Goal: Task Accomplishment & Management: Manage account settings

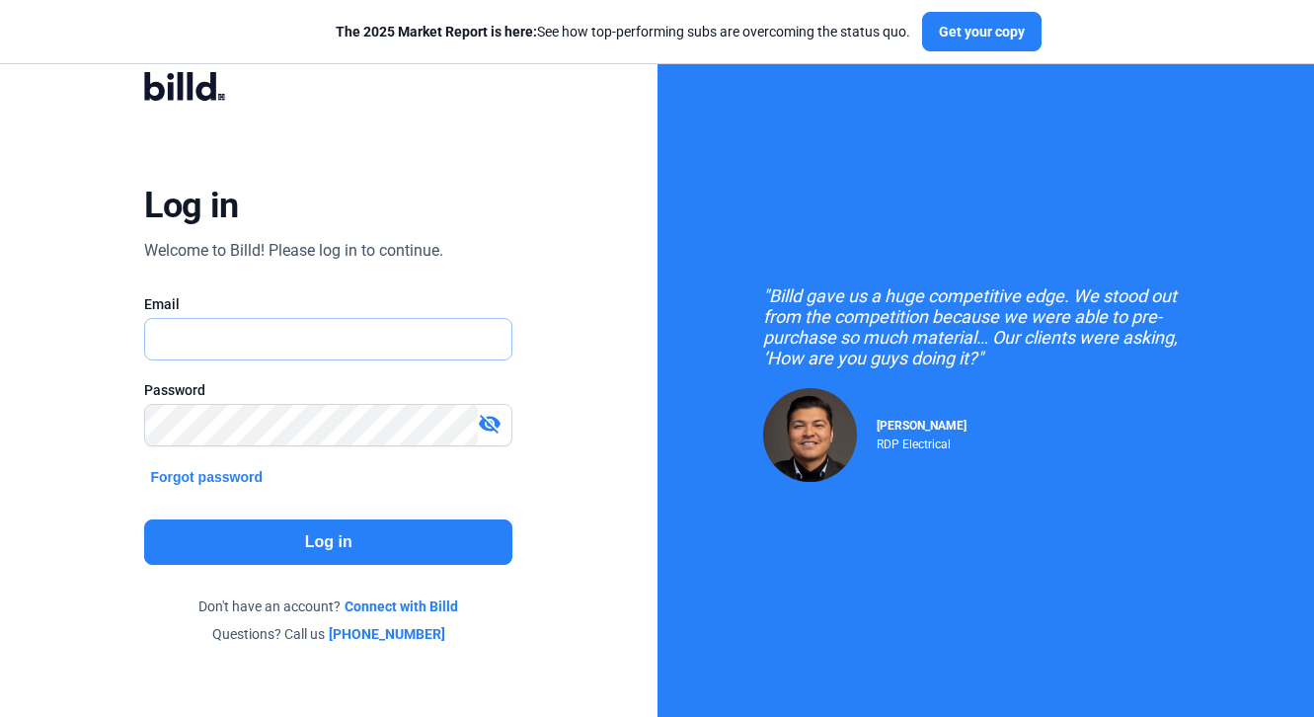
type input "[PERSON_NAME][EMAIL_ADDRESS][PERSON_NAME][DOMAIN_NAME]"
click at [288, 558] on button "Log in" at bounding box center [328, 541] width 368 height 45
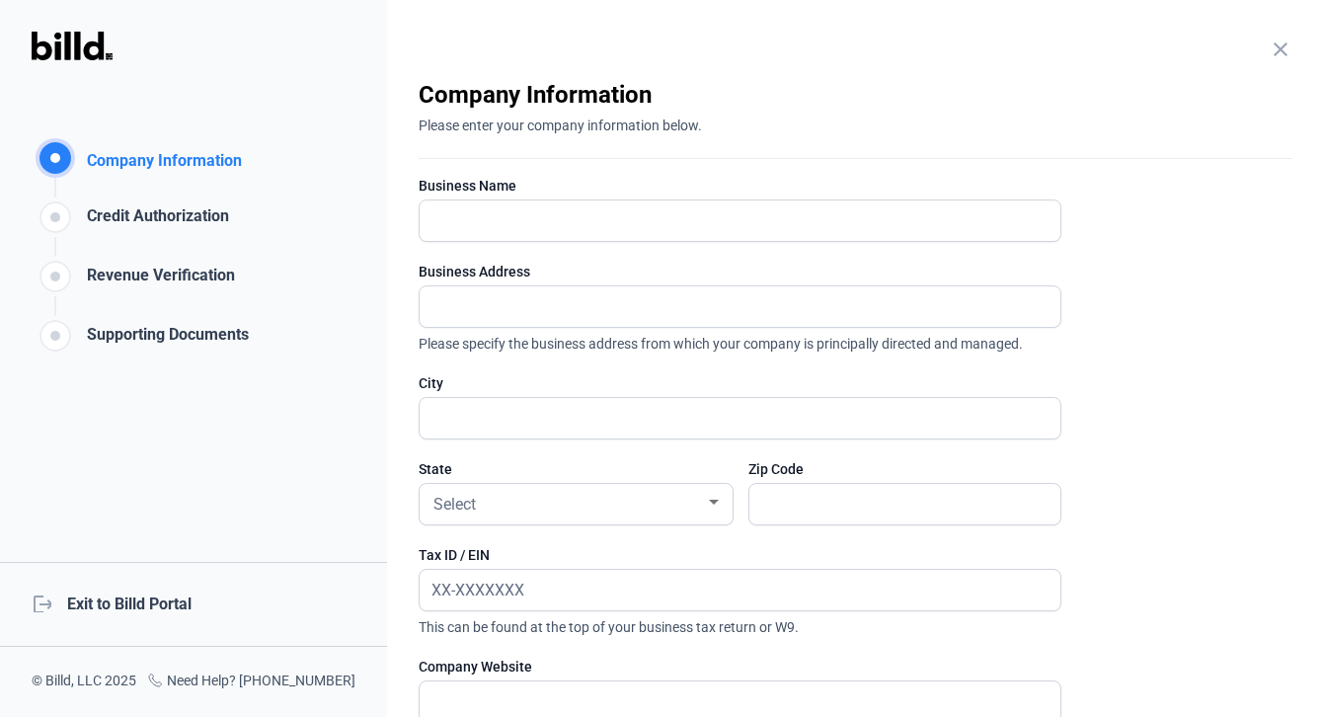
click at [43, 600] on mat-icon "logout" at bounding box center [42, 602] width 20 height 20
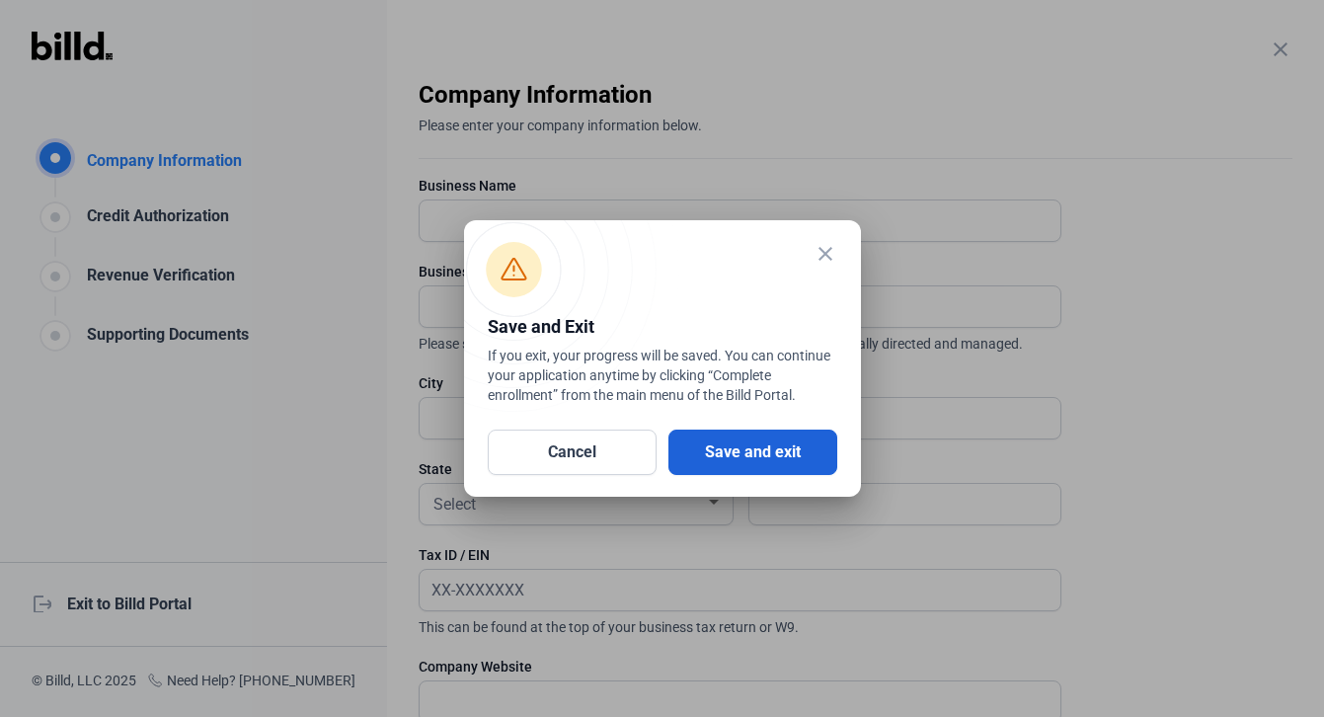
click at [711, 433] on button "Save and exit" at bounding box center [752, 451] width 169 height 45
